Goal: Find specific fact: Find specific fact

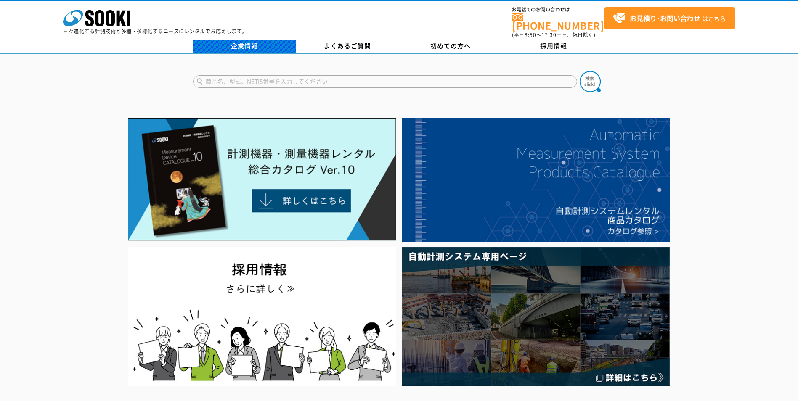
click at [218, 40] on link "企業情報" at bounding box center [244, 46] width 103 height 13
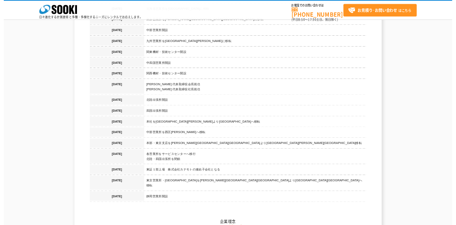
scroll to position [841, 0]
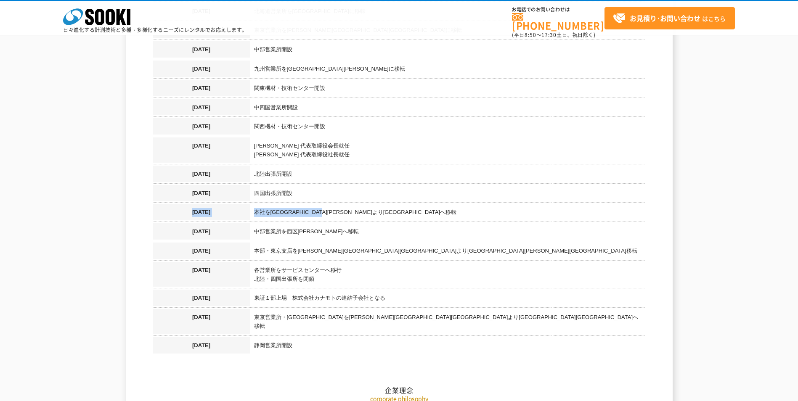
drag, startPoint x: 368, startPoint y: 209, endPoint x: 364, endPoint y: 190, distance: 19.4
click at [364, 190] on tbody "1986年4月 創紀商会　創業 1989年4月 法人に改組 1989年11月 東京営業所を開設 1995年8月 本社を大阪市西区北堀江より西区九条南に移転 2…" at bounding box center [399, 64] width 492 height 585
click at [364, 190] on td "四国出張所開設" at bounding box center [447, 194] width 395 height 19
drag, startPoint x: 364, startPoint y: 190, endPoint x: 365, endPoint y: 204, distance: 14.7
click at [365, 204] on tbody "1986年4月 創紀商会　創業 1989年4月 法人に改組 1989年11月 東京営業所を開設 1995年8月 本社を大阪市西区北堀江より西区九条南に移転 2…" at bounding box center [399, 64] width 492 height 585
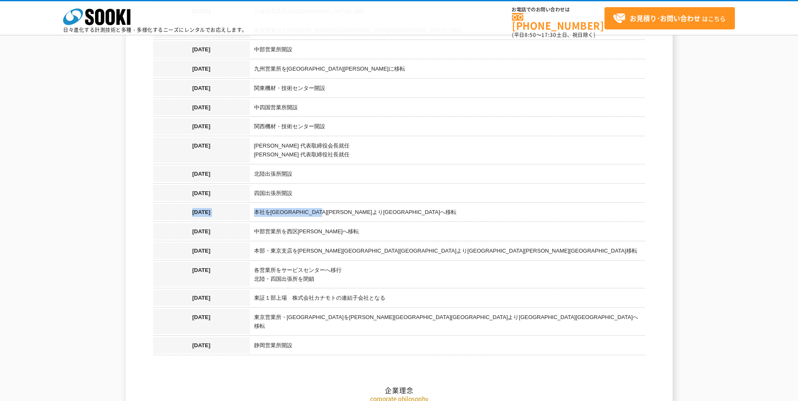
click at [365, 204] on td "本社を西区九条南より西区西本町へ移転" at bounding box center [447, 213] width 395 height 19
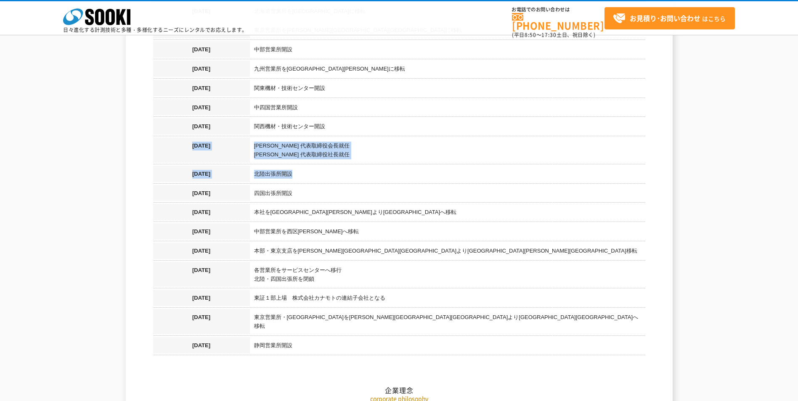
drag, startPoint x: 347, startPoint y: 149, endPoint x: 336, endPoint y: 124, distance: 27.1
click at [336, 124] on tbody "1986年4月 創紀商会　創業 1989年4月 法人に改組 1989年11月 東京営業所を開設 1995年8月 本社を大阪市西区北堀江より西区九条南に移転 2…" at bounding box center [399, 64] width 492 height 585
click at [336, 124] on td "関西機材・技術センター開設" at bounding box center [447, 127] width 395 height 19
drag, startPoint x: 336, startPoint y: 124, endPoint x: 337, endPoint y: 148, distance: 23.6
click at [337, 148] on tbody "1986年4月 創紀商会　創業 1989年4月 法人に改組 1989年11月 東京営業所を開設 1995年8月 本社を大阪市西区北堀江より西区九条南に移転 2…" at bounding box center [399, 64] width 492 height 585
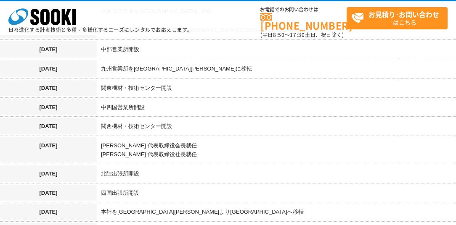
click at [199, 138] on td "都志 益一 代表取締役会長就任 都志 直博 代表取締役社長就任" at bounding box center [294, 152] width 395 height 28
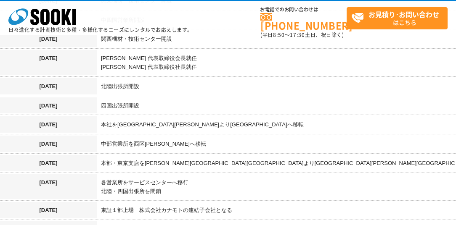
scroll to position [937, 0]
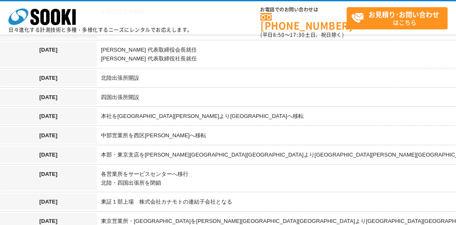
drag, startPoint x: 125, startPoint y: 50, endPoint x: 102, endPoint y: 50, distance: 22.7
click at [102, 50] on td "都志 益一 代表取締役会長就任 都志 直博 代表取締役社長就任" at bounding box center [294, 56] width 395 height 28
drag, startPoint x: 102, startPoint y: 50, endPoint x: 110, endPoint y: 50, distance: 8.5
copy td "都志 直博"
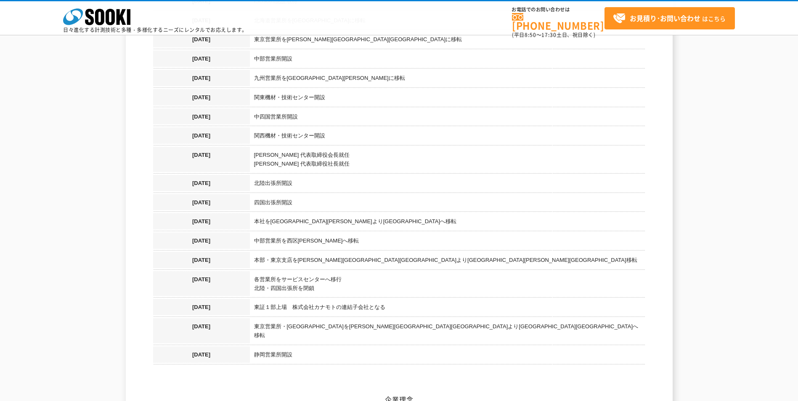
scroll to position [841, 0]
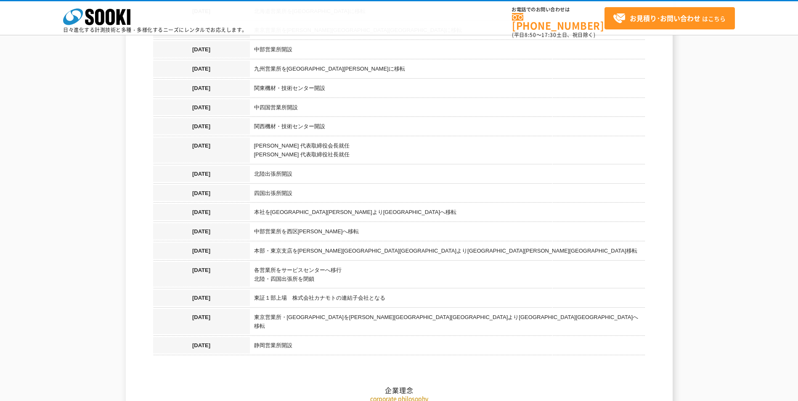
click at [345, 228] on td "中部営業所を西区栄生へ移転" at bounding box center [447, 232] width 395 height 19
drag, startPoint x: 276, startPoint y: 145, endPoint x: 255, endPoint y: 144, distance: 21.0
click at [255, 144] on td "都志 益一 代表取締役会長就任 都志 直博 代表取締役社長就任" at bounding box center [447, 152] width 395 height 28
copy td "都志 直博"
